Goal: Transaction & Acquisition: Purchase product/service

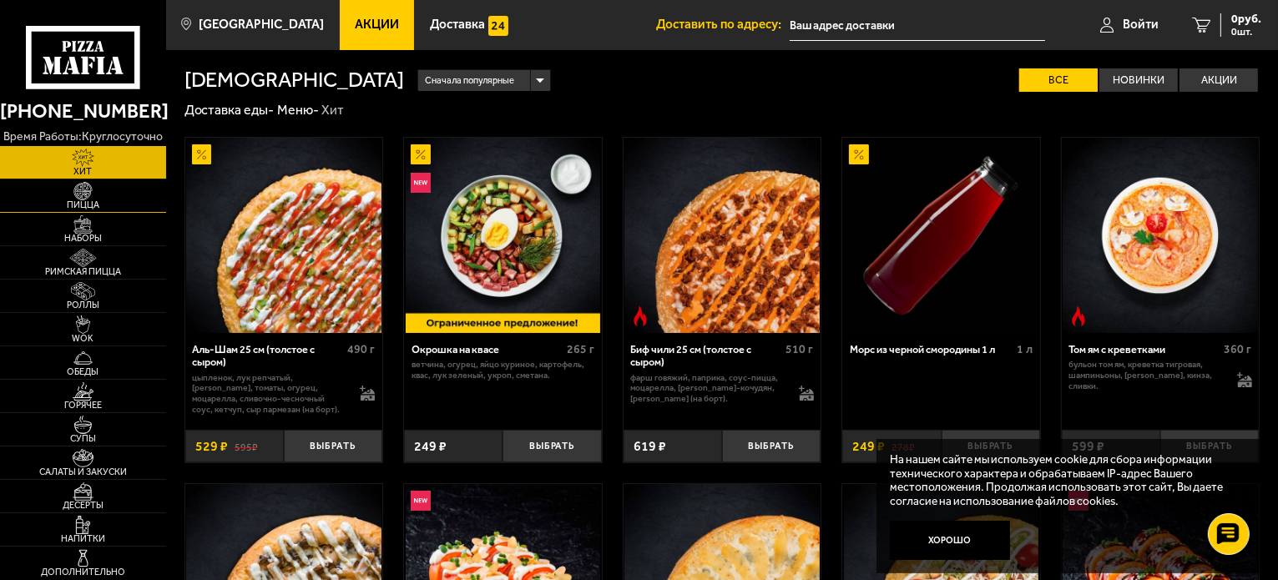
click at [106, 201] on span "Пицца" at bounding box center [83, 204] width 166 height 9
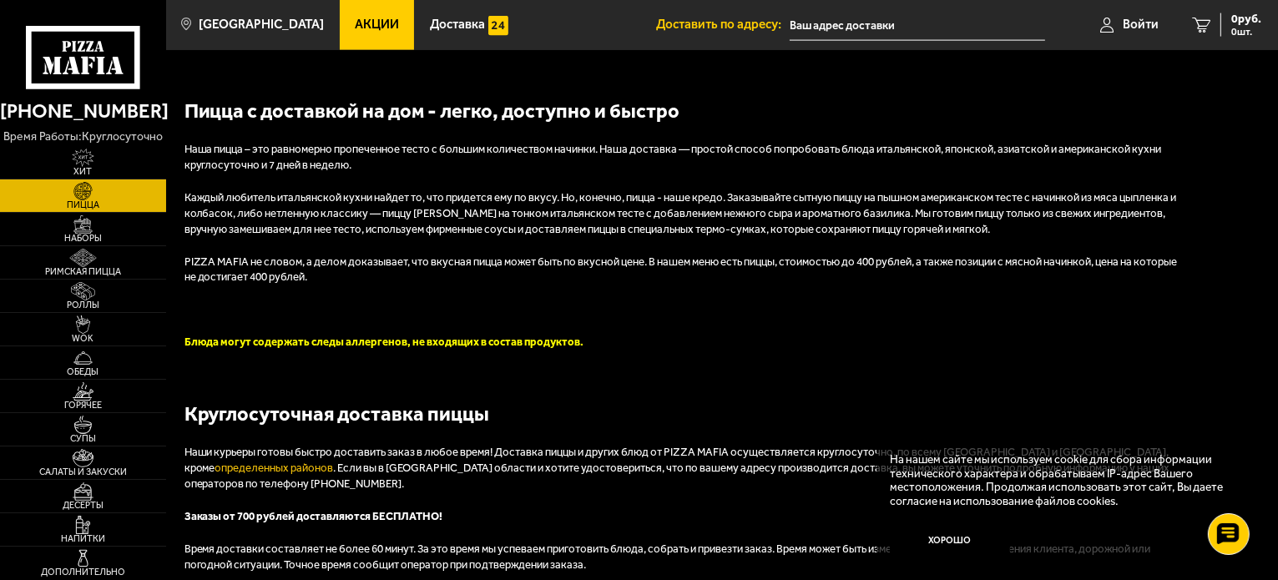
scroll to position [2671, 0]
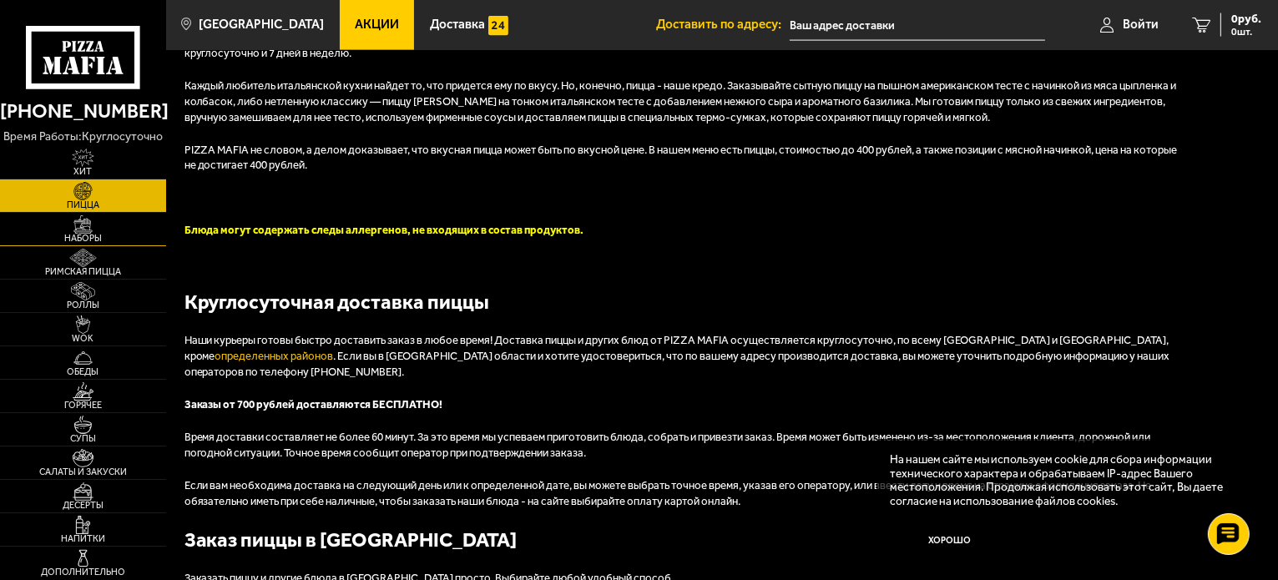
click at [100, 234] on span "Наборы" at bounding box center [83, 238] width 166 height 9
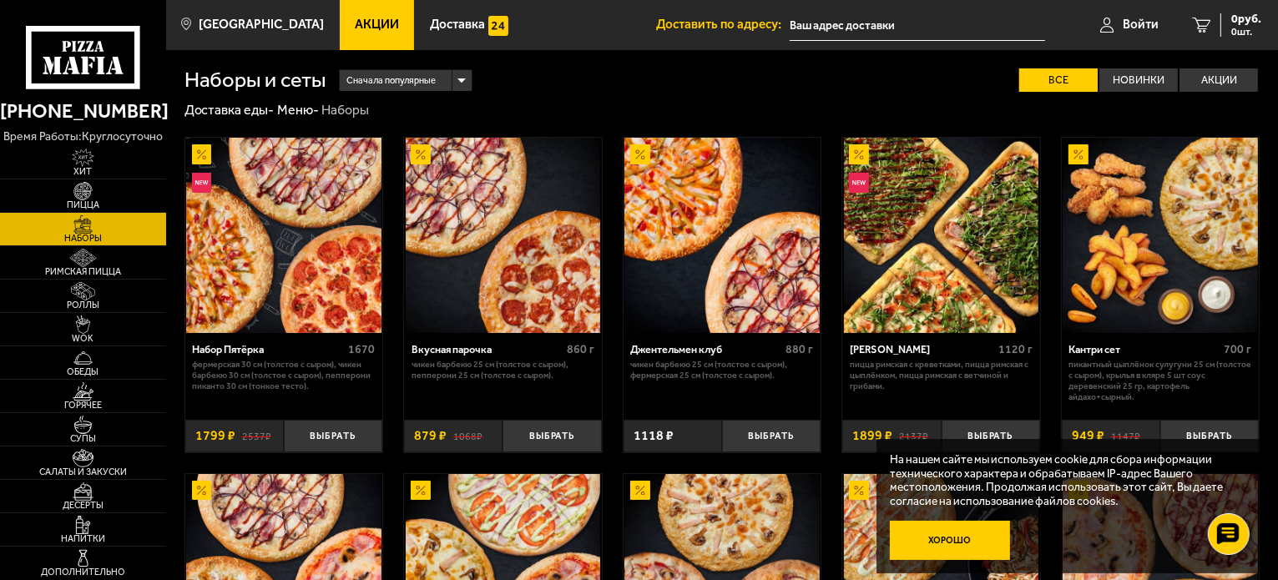
click at [982, 535] on button "Хорошо" at bounding box center [950, 541] width 120 height 40
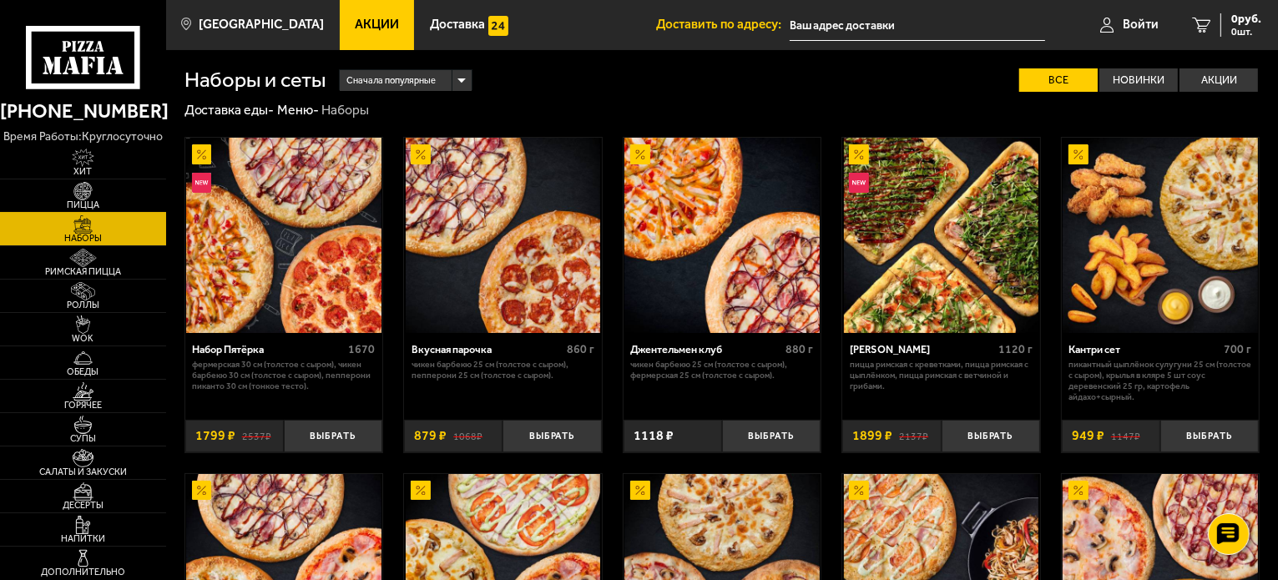
click at [83, 190] on img at bounding box center [83, 191] width 51 height 18
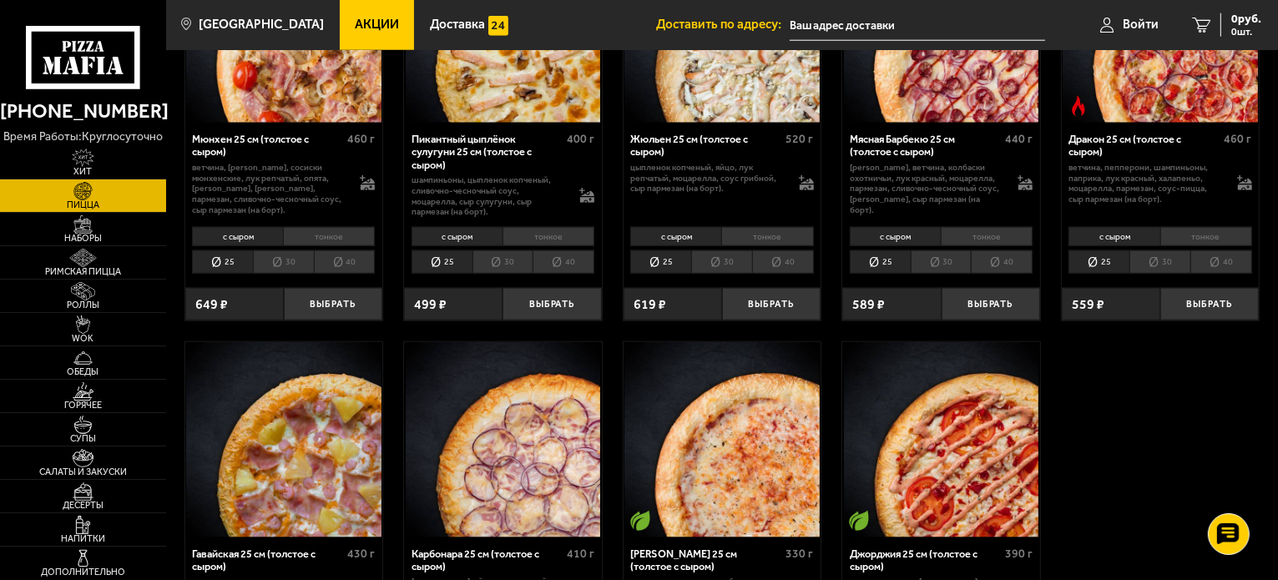
scroll to position [1836, 0]
